Goal: Transaction & Acquisition: Purchase product/service

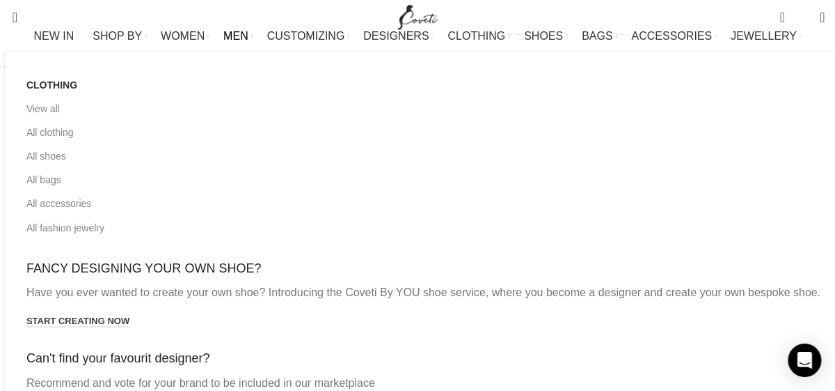
scroll to position [494, 0]
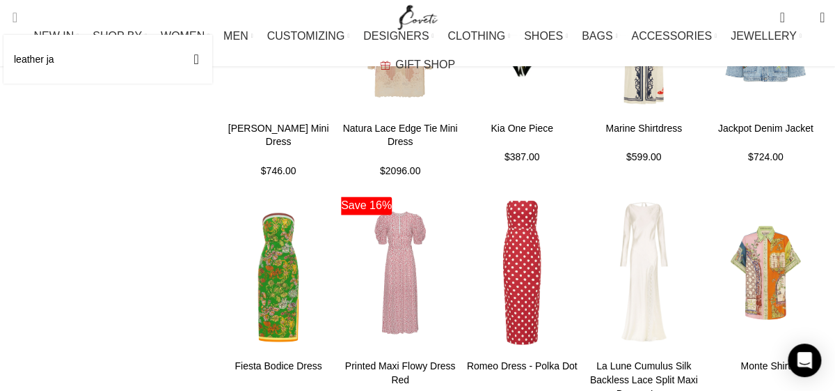
click at [60, 61] on input "leather ja" at bounding box center [107, 59] width 209 height 49
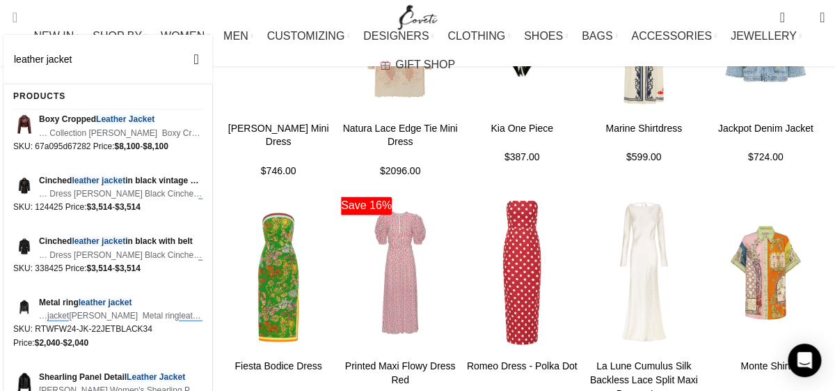
click at [96, 72] on input "leather jacket" at bounding box center [107, 59] width 209 height 49
type input "leather jacket"
click at [180, 35] on button "Search" at bounding box center [196, 59] width 32 height 49
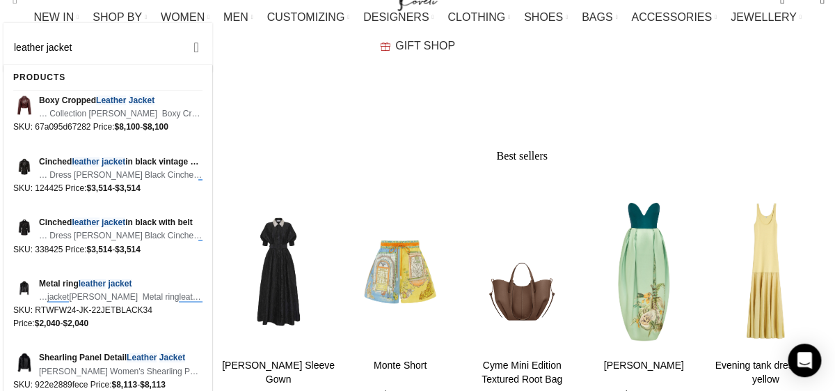
scroll to position [0, 0]
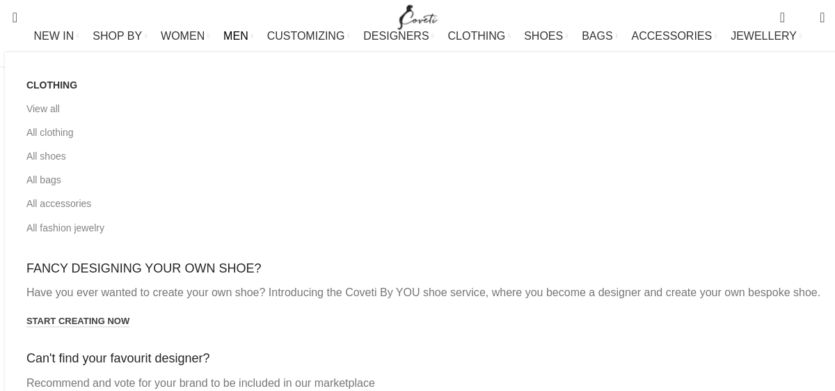
scroll to position [98, 0]
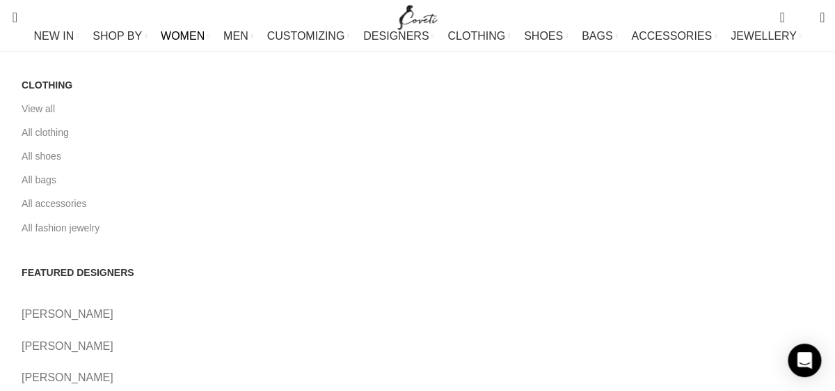
click at [180, 50] on link "WOMEN" at bounding box center [185, 36] width 49 height 28
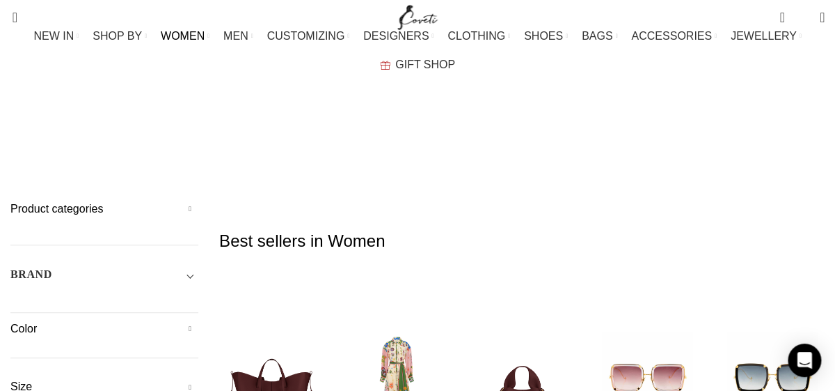
click at [128, 201] on h5 "Product categories" at bounding box center [104, 208] width 188 height 15
click at [42, 338] on link "Clothing" at bounding box center [101, 351] width 160 height 26
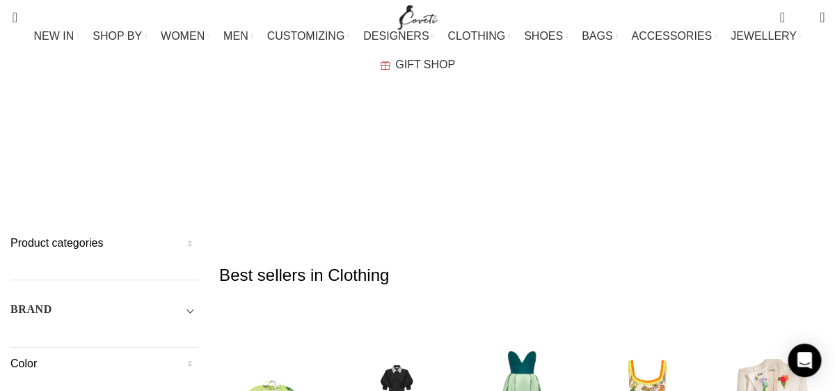
click at [135, 235] on h5 "Product categories" at bounding box center [104, 242] width 188 height 15
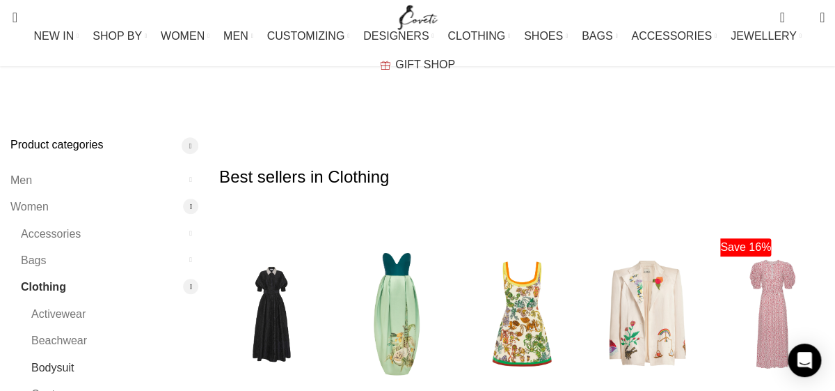
scroll to position [197, 0]
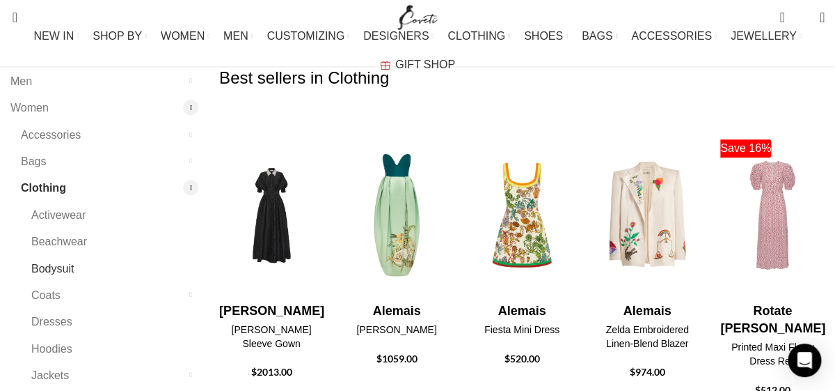
click at [62, 362] on link "Jackets" at bounding box center [106, 375] width 150 height 26
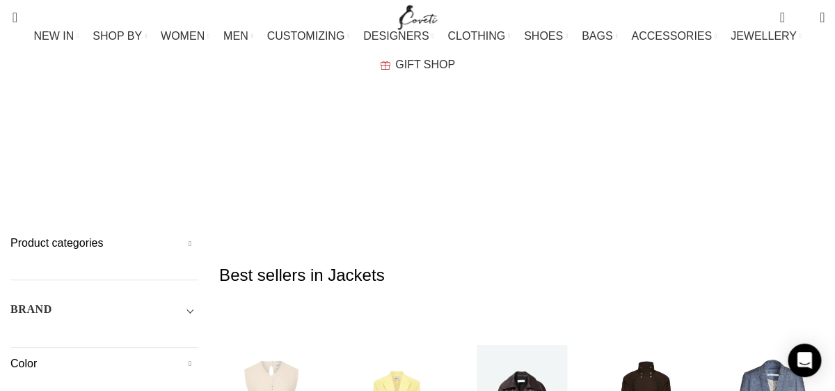
click at [149, 235] on h5 "Product categories" at bounding box center [104, 242] width 188 height 15
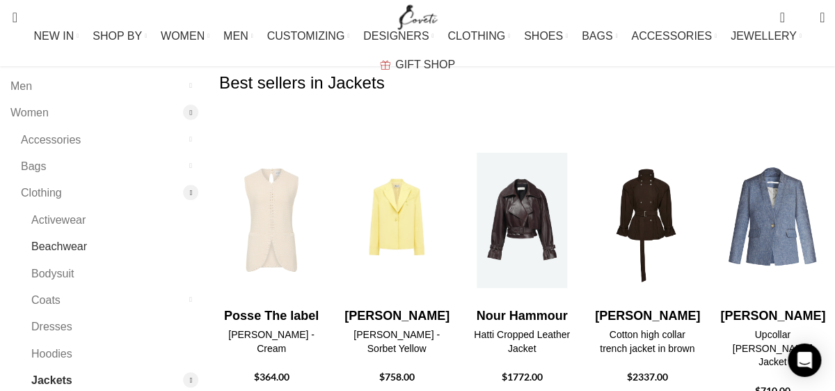
scroll to position [197, 0]
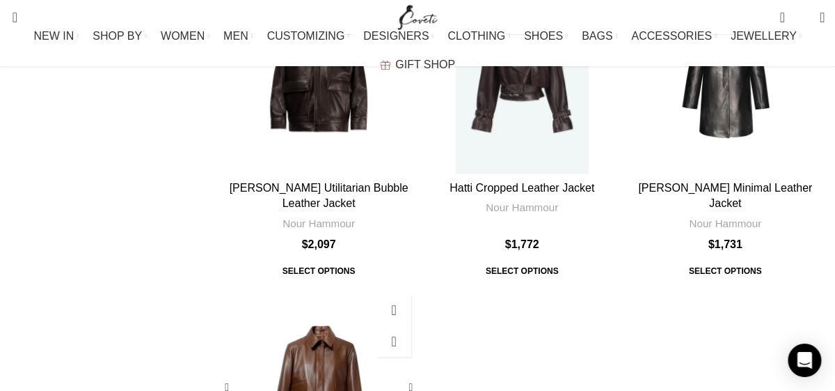
scroll to position [691, 0]
